Goal: Task Accomplishment & Management: Use online tool/utility

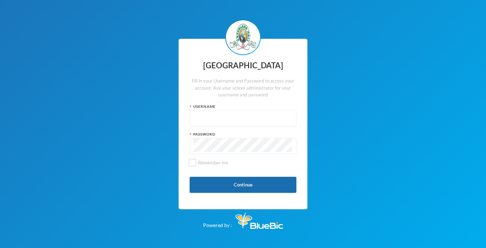
type input "glh23es26"
click at [242, 184] on button "Continue" at bounding box center [243, 185] width 107 height 16
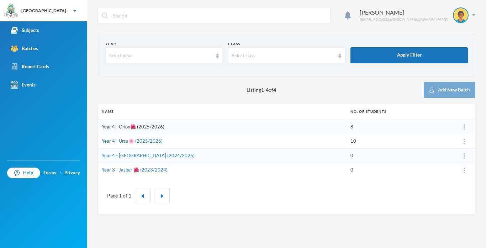
click at [117, 126] on link "Year 4 - Orion🌺 (2025/2026)" at bounding box center [133, 127] width 63 height 6
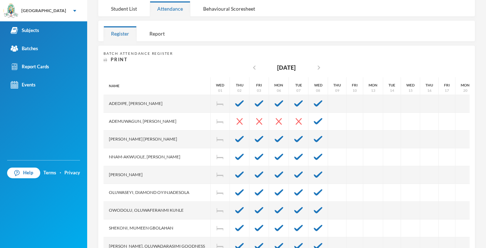
scroll to position [100, 0]
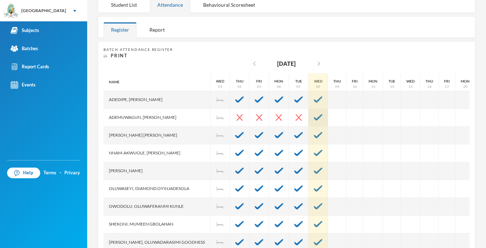
click at [313, 122] on div at bounding box center [319, 118] width 20 height 18
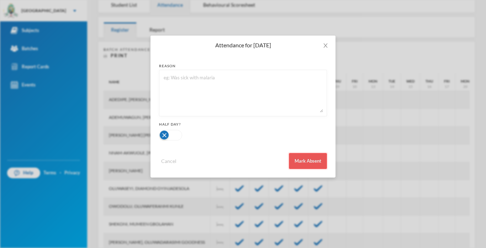
click at [313, 167] on button "Mark Absent" at bounding box center [308, 161] width 38 height 16
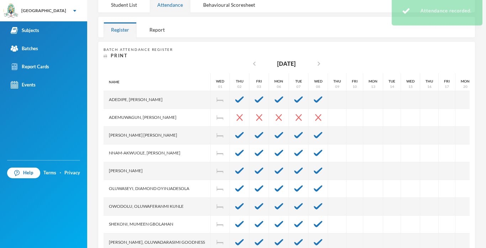
click at [314, 168] on img at bounding box center [318, 171] width 9 height 6
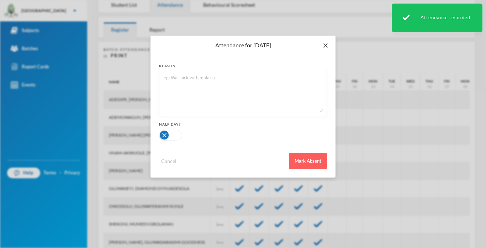
click at [328, 46] on icon "icon: close" at bounding box center [326, 46] width 6 height 6
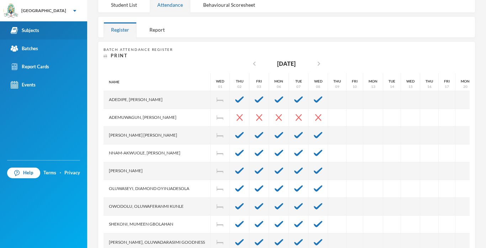
click at [30, 29] on div "Subjects" at bounding box center [25, 30] width 28 height 7
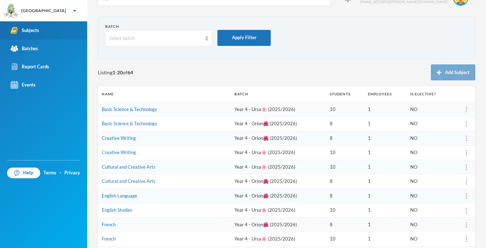
scroll to position [100, 0]
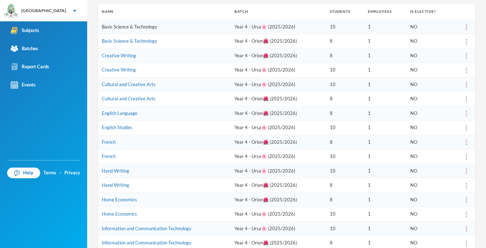
click at [150, 28] on link "Basic Science & Technology" at bounding box center [130, 27] width 56 height 6
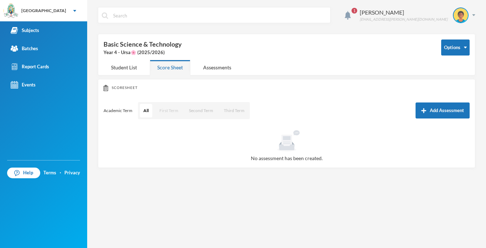
click at [167, 107] on button "First Term" at bounding box center [169, 111] width 26 height 14
click at [446, 112] on button "Add Assessment" at bounding box center [443, 111] width 54 height 16
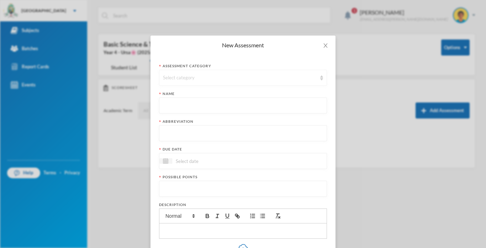
click at [278, 75] on div "Select category" at bounding box center [240, 77] width 154 height 7
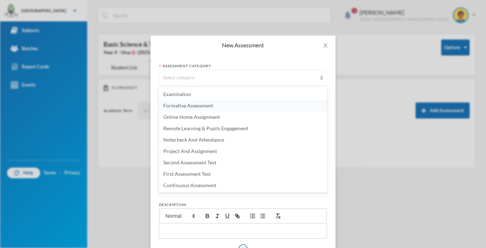
click at [211, 106] on span "Formative Assessment" at bounding box center [188, 106] width 50 height 6
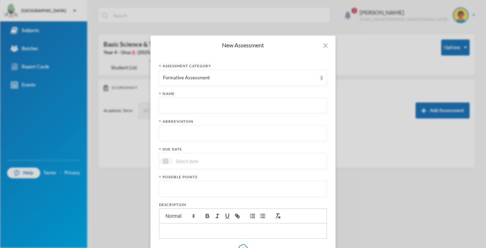
click at [211, 106] on input "text" at bounding box center [243, 106] width 160 height 16
type input "Formative Assessment"
click at [199, 138] on input "text" at bounding box center [243, 134] width 160 height 16
type input "F.A"
click at [179, 159] on input at bounding box center [202, 161] width 60 height 8
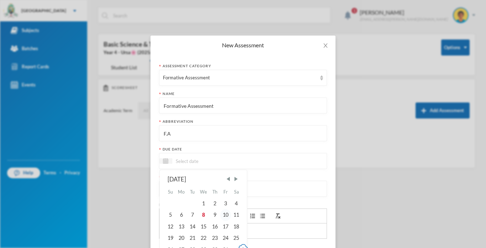
click at [227, 217] on div "10" at bounding box center [225, 214] width 11 height 11
type input "[DATE]"
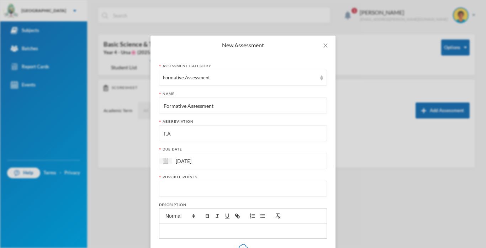
click at [204, 187] on input "number" at bounding box center [243, 189] width 160 height 16
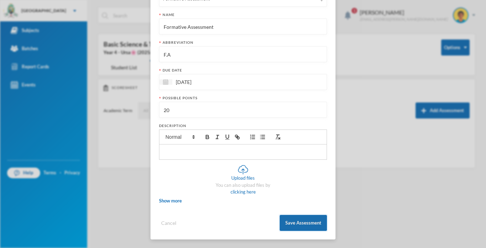
type input "20"
click at [295, 228] on button "Save Assessment" at bounding box center [303, 223] width 47 height 16
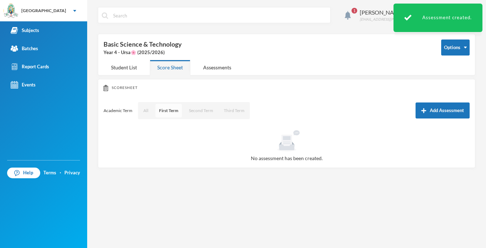
click at [168, 114] on button "First Term" at bounding box center [169, 111] width 26 height 14
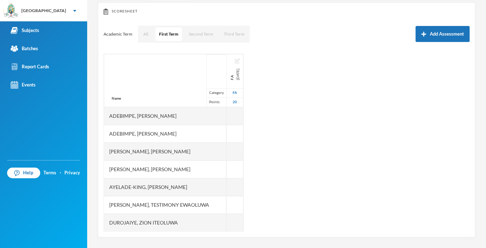
scroll to position [0, 0]
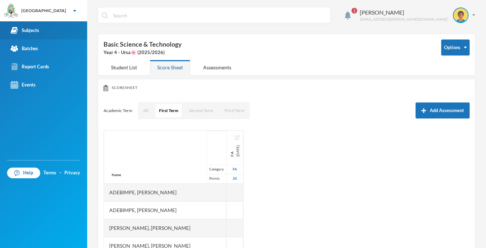
click at [34, 32] on div "Subjects" at bounding box center [25, 30] width 28 height 7
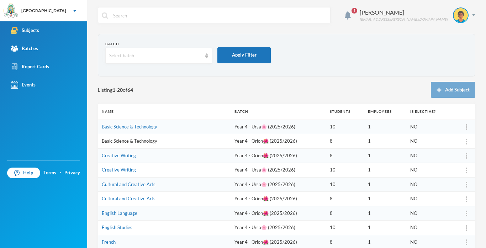
click at [131, 141] on link "Basic Science & Technology" at bounding box center [130, 141] width 56 height 6
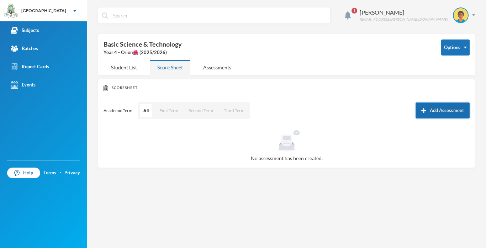
click at [421, 112] on button "Add Assessment" at bounding box center [443, 111] width 54 height 16
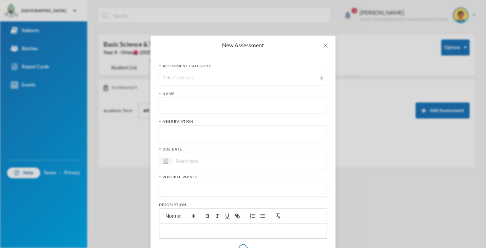
click at [277, 78] on div "Select category" at bounding box center [240, 77] width 154 height 7
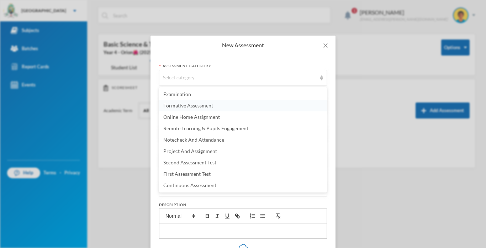
click at [220, 108] on li "Formative Assessment" at bounding box center [243, 105] width 168 height 11
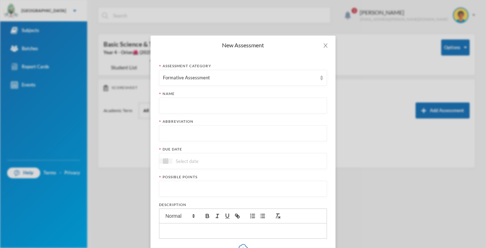
click at [207, 107] on input "text" at bounding box center [243, 106] width 160 height 16
type input "Formative Assessment"
click at [180, 134] on input "text" at bounding box center [243, 134] width 160 height 16
type input "F.A"
click at [182, 164] on input at bounding box center [202, 161] width 60 height 8
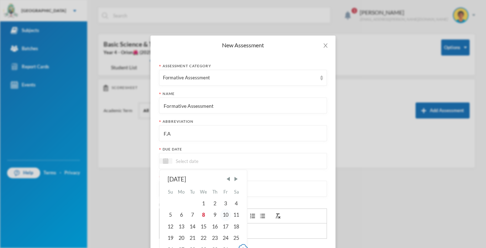
click at [228, 216] on div "10" at bounding box center [225, 214] width 11 height 11
type input "[DATE]"
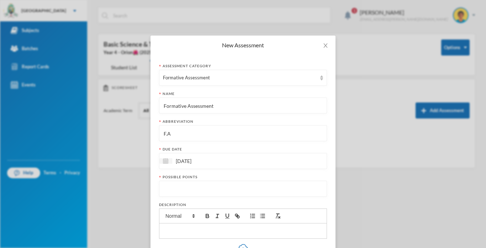
click at [173, 188] on input "number" at bounding box center [243, 189] width 160 height 16
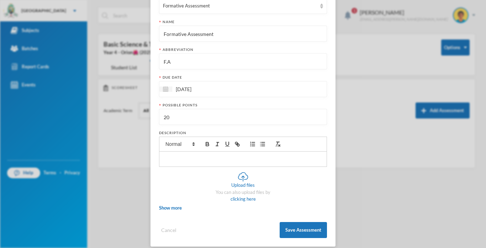
scroll to position [79, 0]
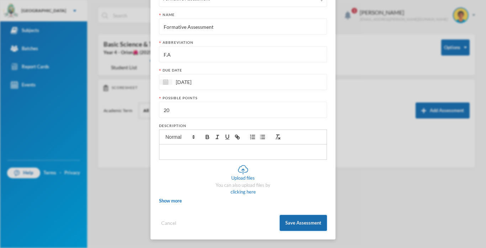
type input "20"
click at [302, 224] on button "Save Assessment" at bounding box center [303, 223] width 47 height 16
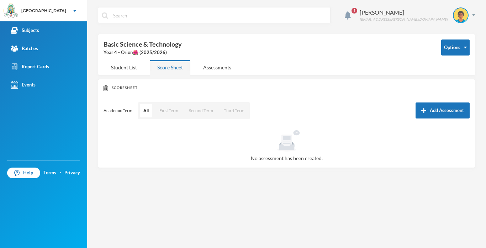
scroll to position [43, 0]
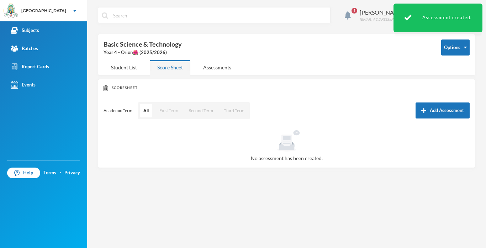
click at [164, 112] on button "First Term" at bounding box center [169, 111] width 26 height 14
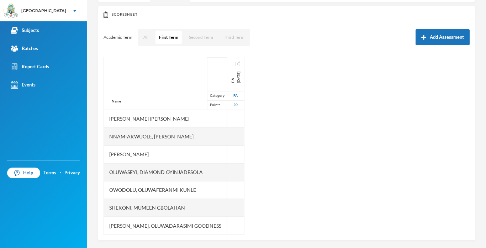
scroll to position [77, 0]
